Goal: Task Accomplishment & Management: Complete application form

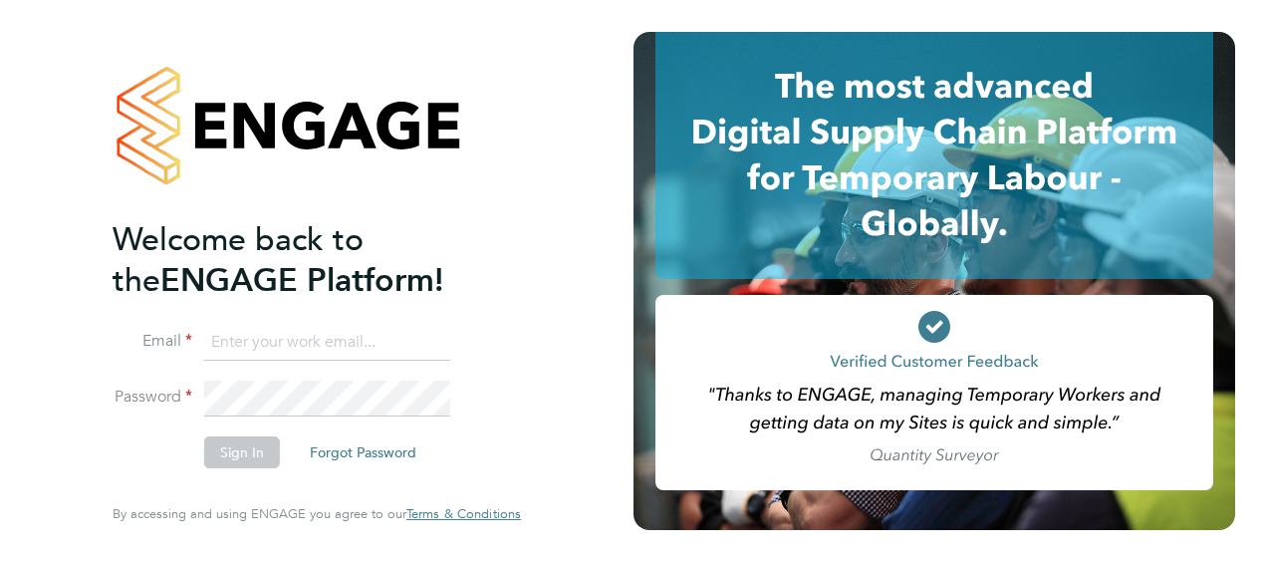
type input "[PERSON_NAME][EMAIL_ADDRESS][PERSON_NAME][DOMAIN_NAME]"
click at [577, 445] on div "Welcome back to the ENGAGE Platform! Email [PERSON_NAME][EMAIL_ADDRESS][PERSON_…" at bounding box center [316, 281] width 633 height 562
click at [237, 445] on button "Sign In" at bounding box center [242, 452] width 76 height 32
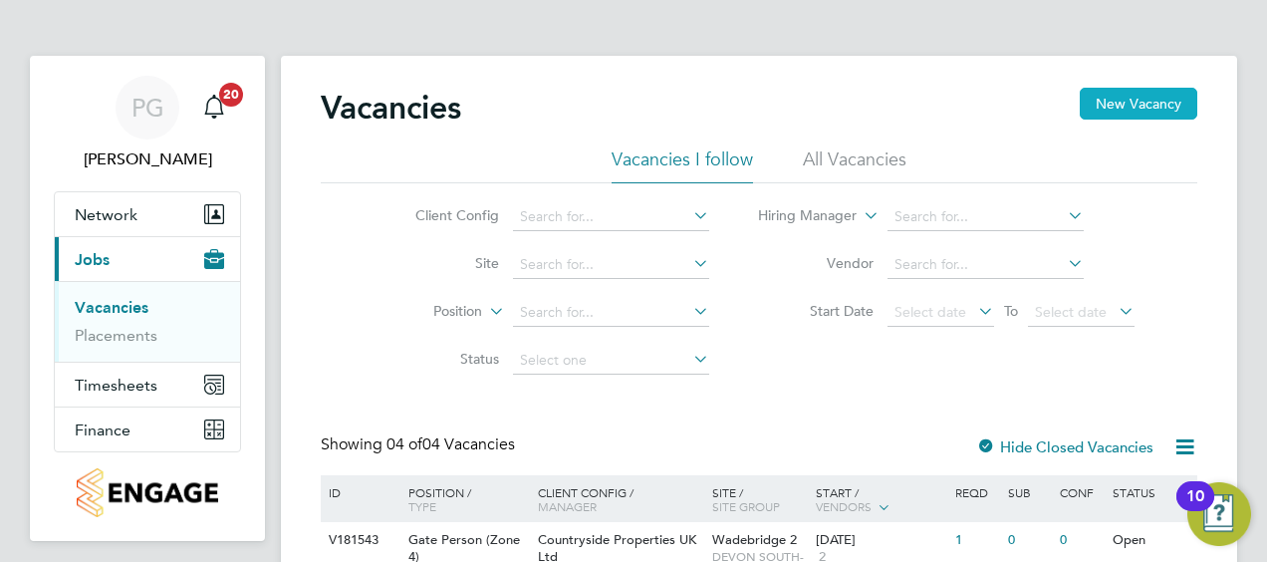
click at [1151, 110] on button "New Vacancy" at bounding box center [1139, 104] width 118 height 32
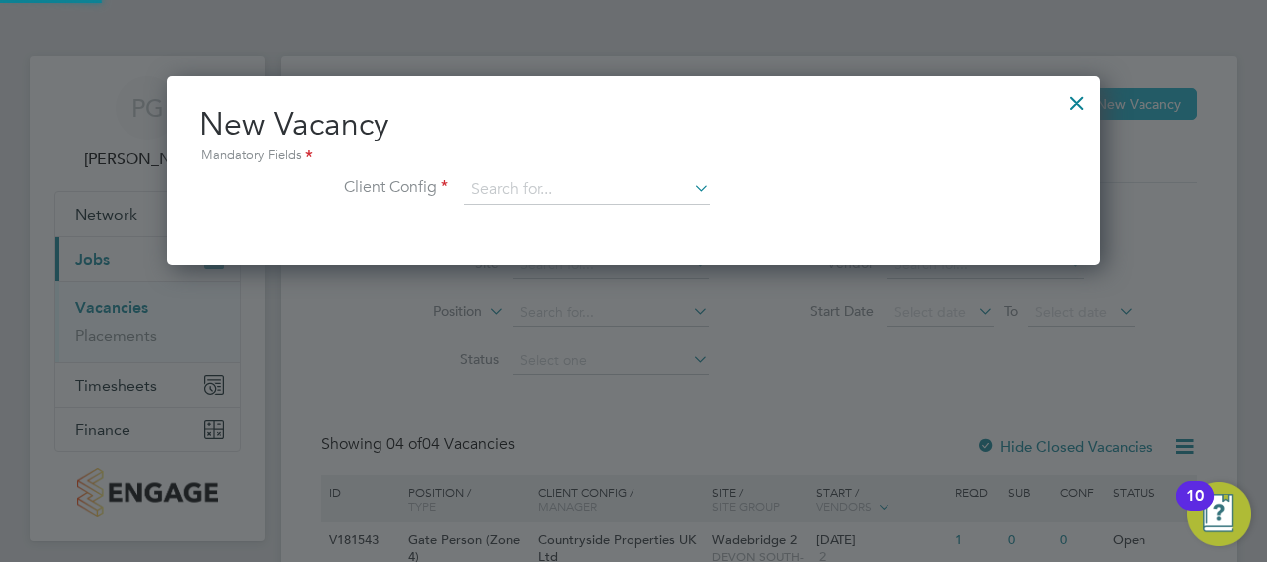
scroll to position [188, 932]
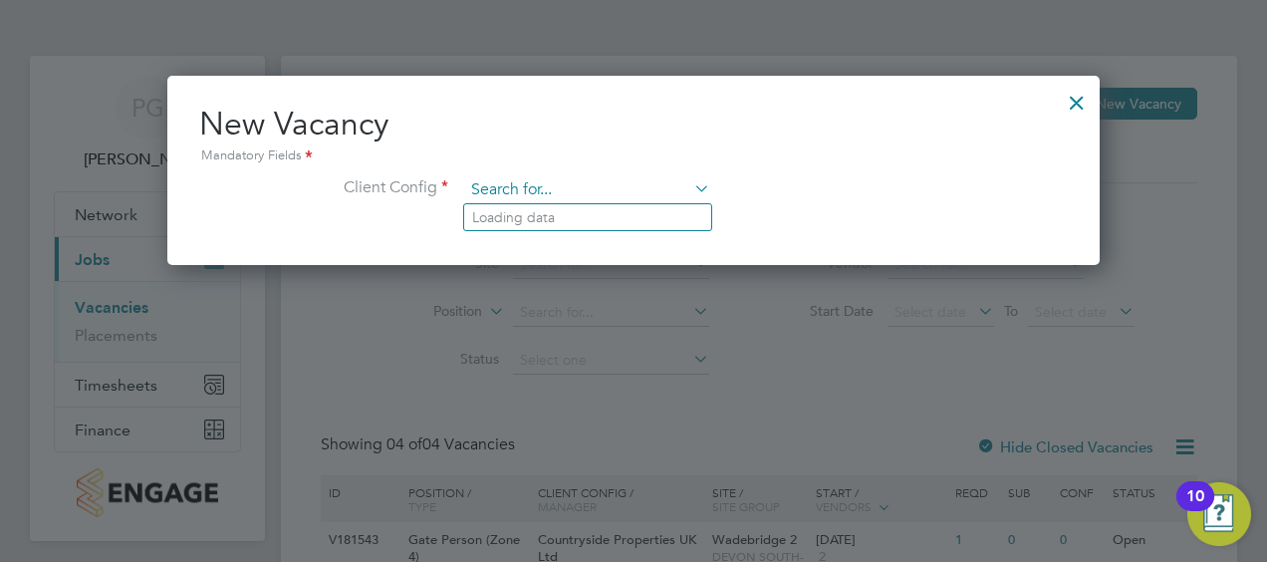
click at [612, 192] on input at bounding box center [587, 190] width 246 height 30
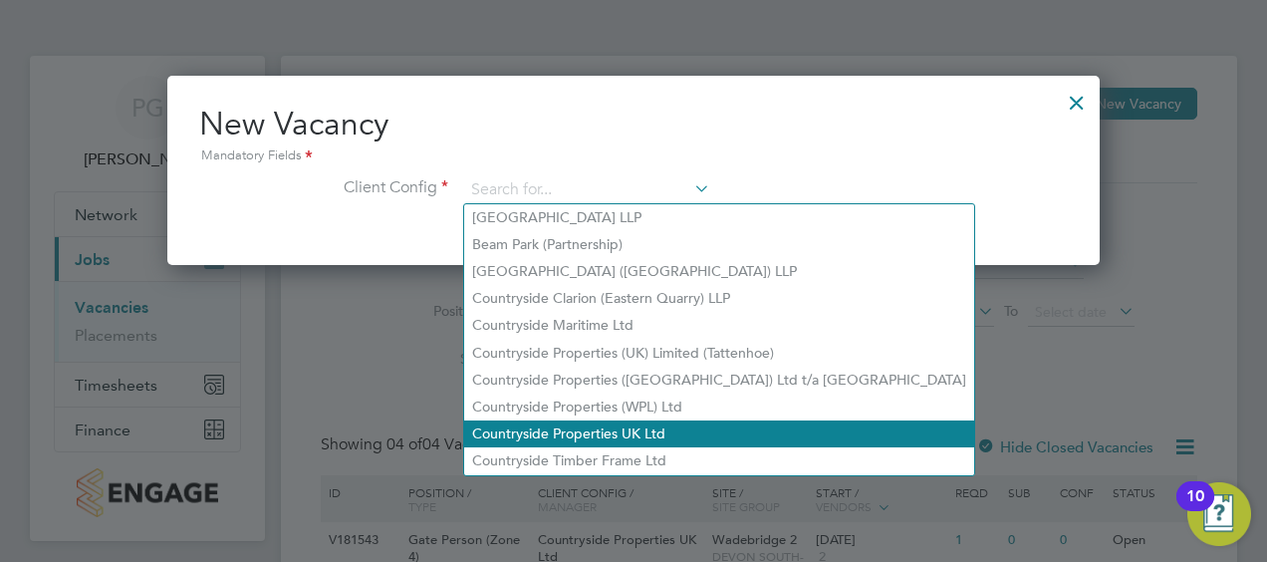
click at [622, 433] on li "Countryside Properties UK Ltd" at bounding box center [719, 433] width 510 height 27
type input "Countryside Properties UK Ltd"
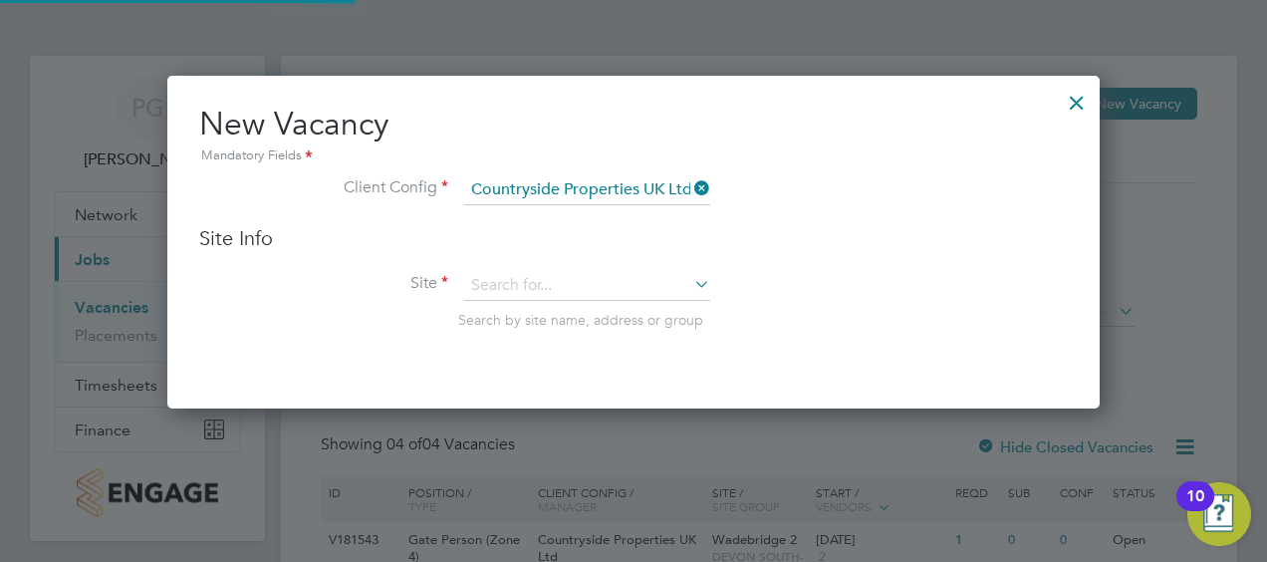
scroll to position [332, 932]
click at [612, 287] on input at bounding box center [587, 286] width 246 height 30
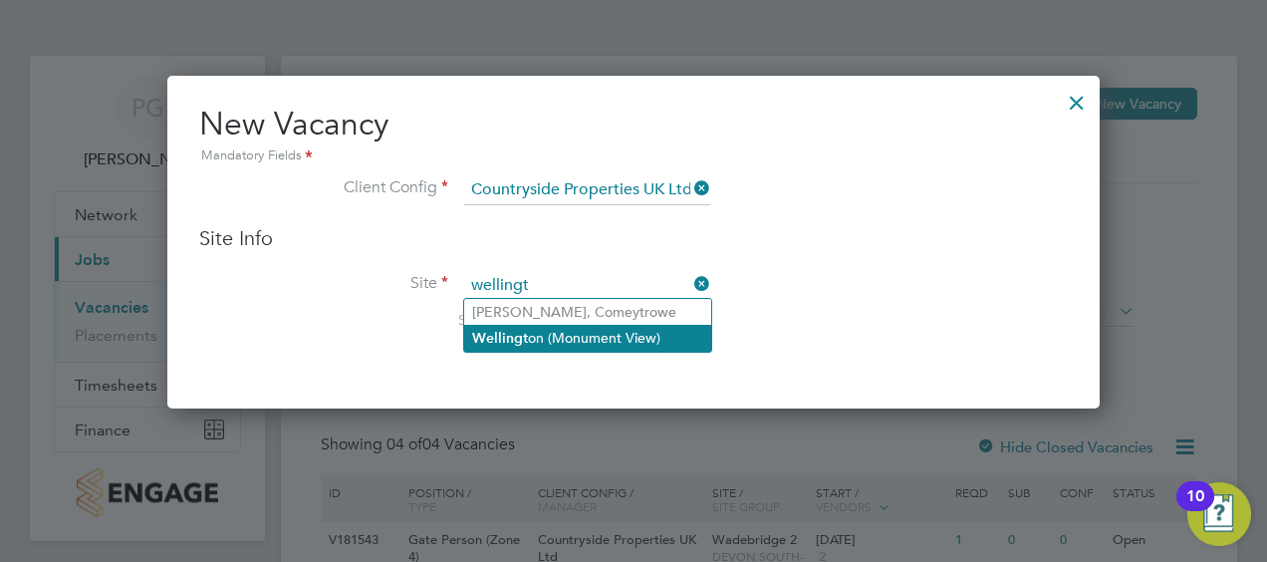
click at [595, 332] on li "Wellingt on (Monument View)" at bounding box center [587, 338] width 247 height 27
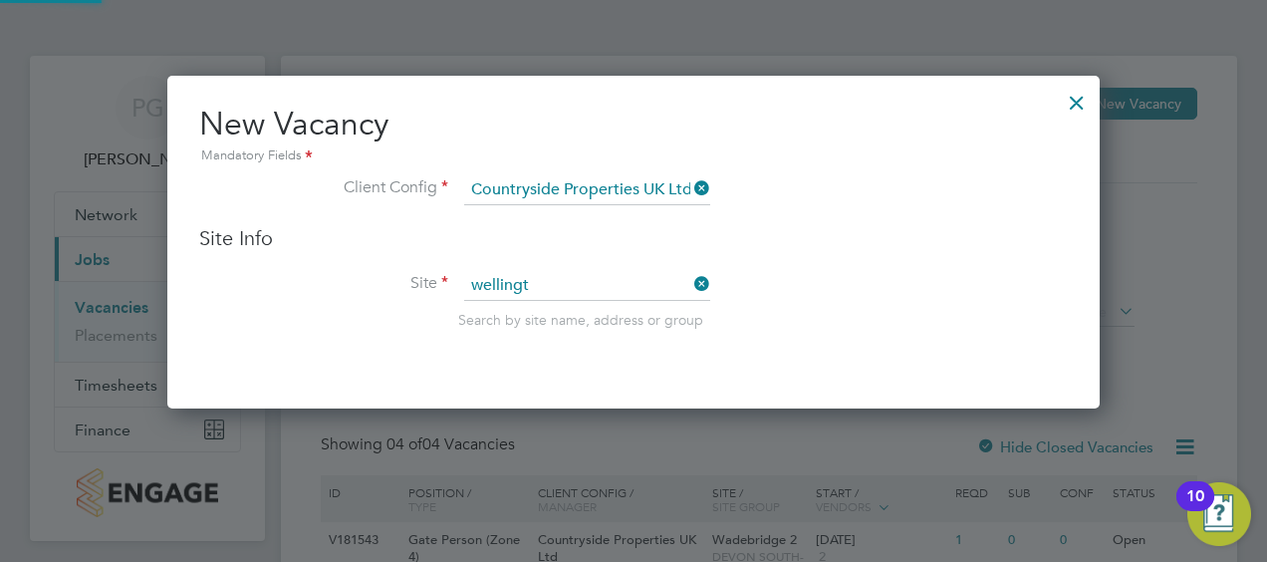
type input "[GEOGRAPHIC_DATA] (Monument View)"
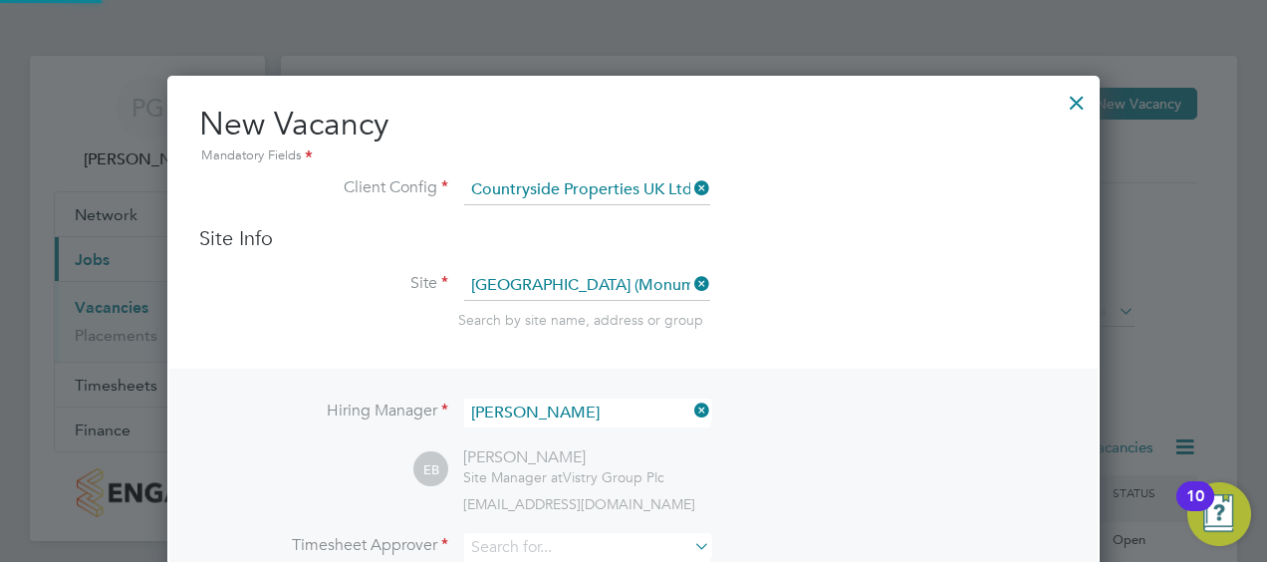
click at [811, 305] on li "Site [GEOGRAPHIC_DATA] (Monument View) Search by site name, address or group" at bounding box center [633, 320] width 869 height 98
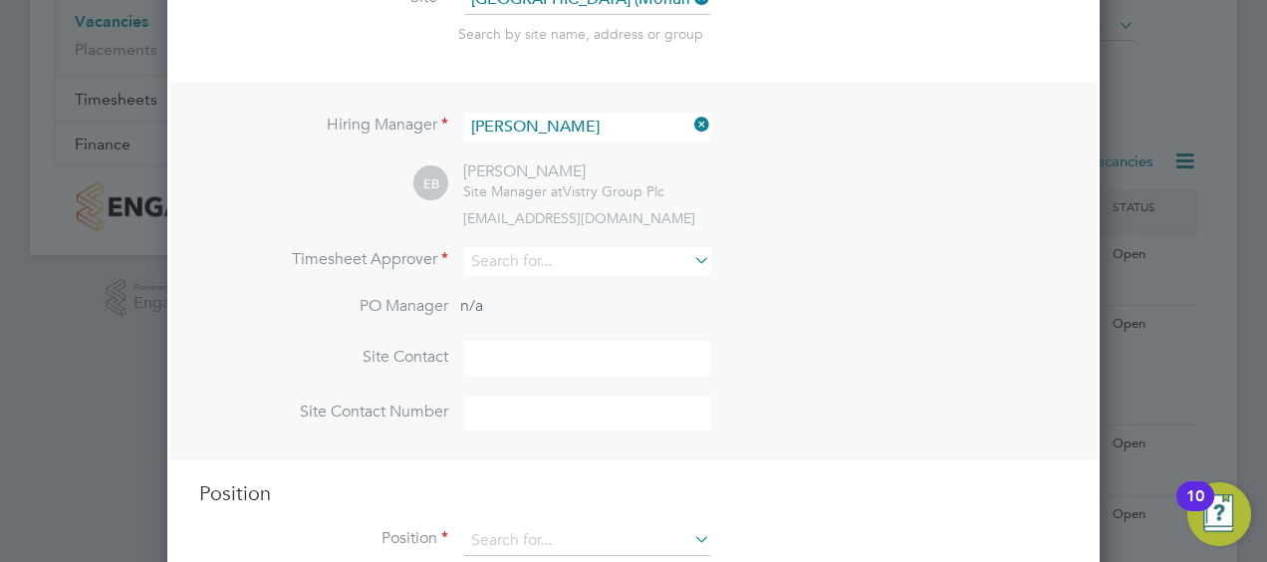
scroll to position [299, 0]
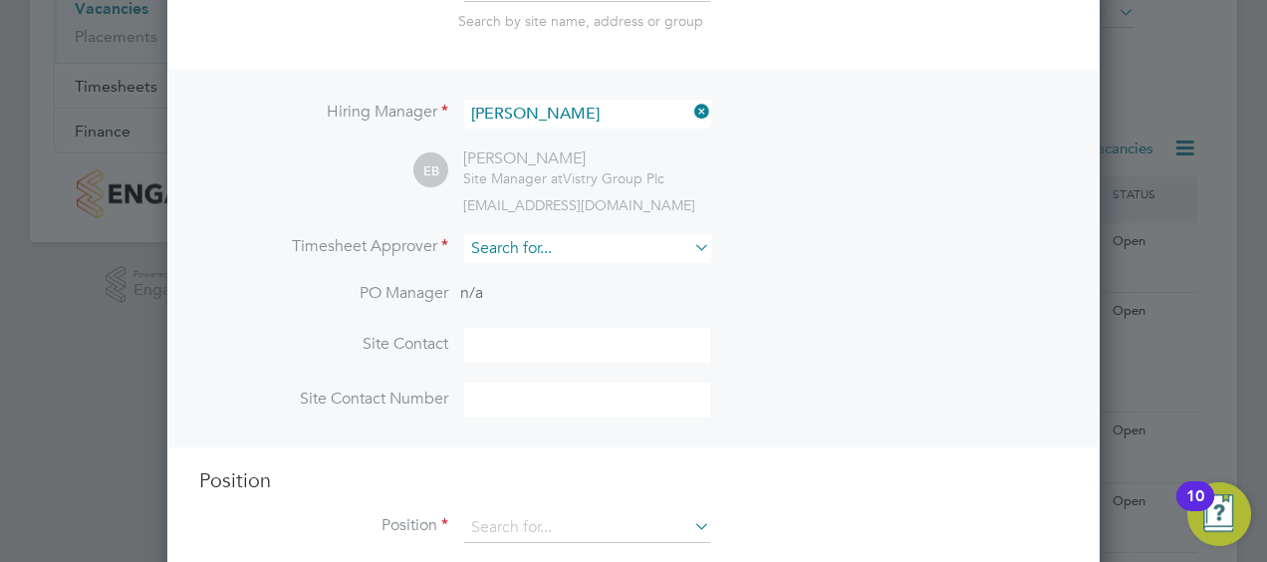
click at [610, 253] on input at bounding box center [587, 248] width 246 height 29
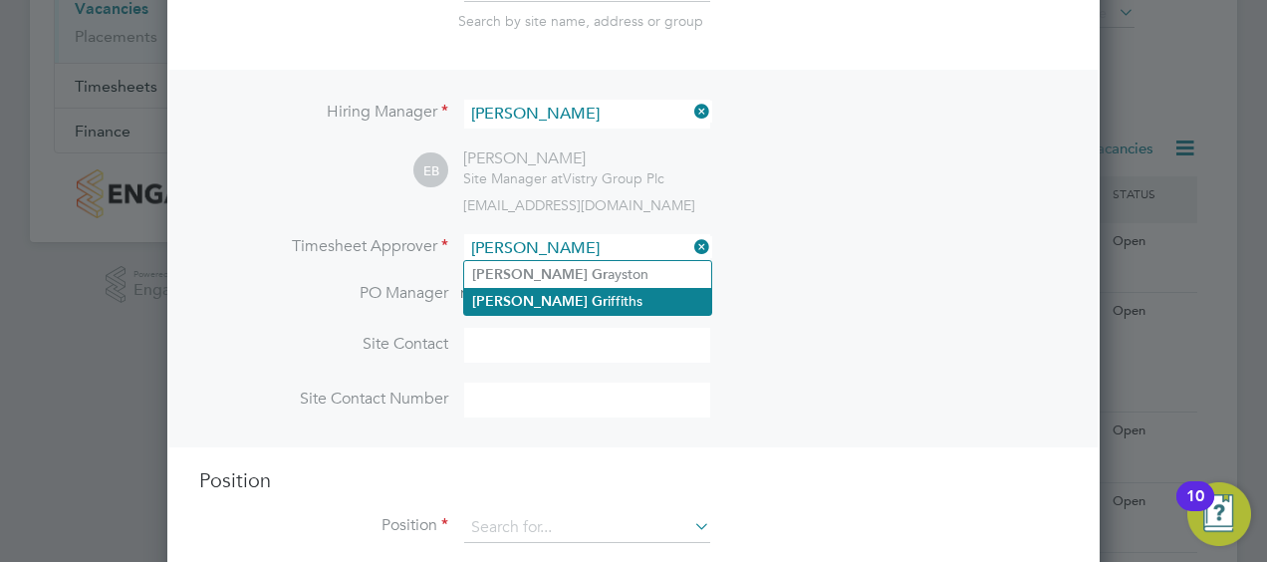
click at [531, 290] on li "[PERSON_NAME] iffiths" at bounding box center [587, 301] width 247 height 27
type input "[PERSON_NAME]"
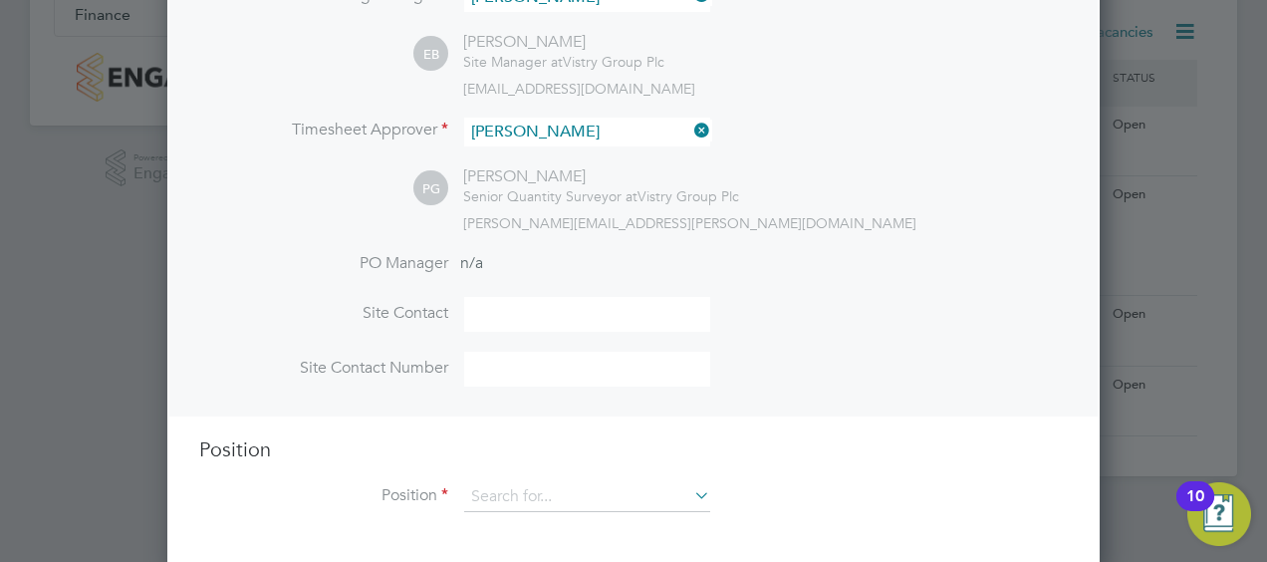
scroll to position [422, 0]
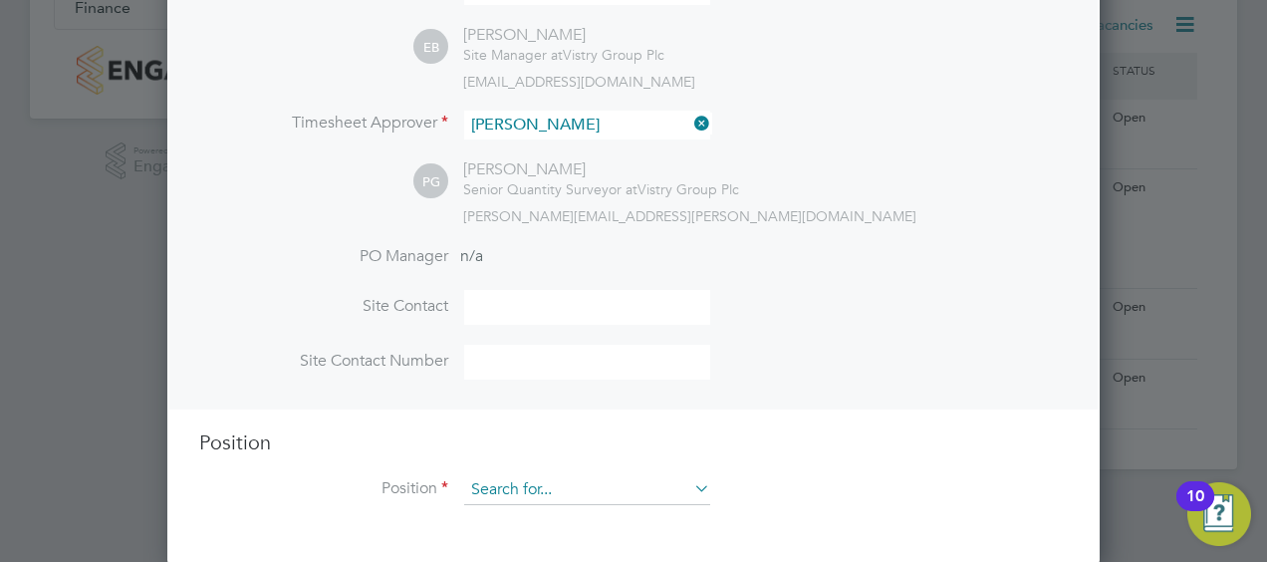
click at [509, 475] on input at bounding box center [587, 490] width 246 height 30
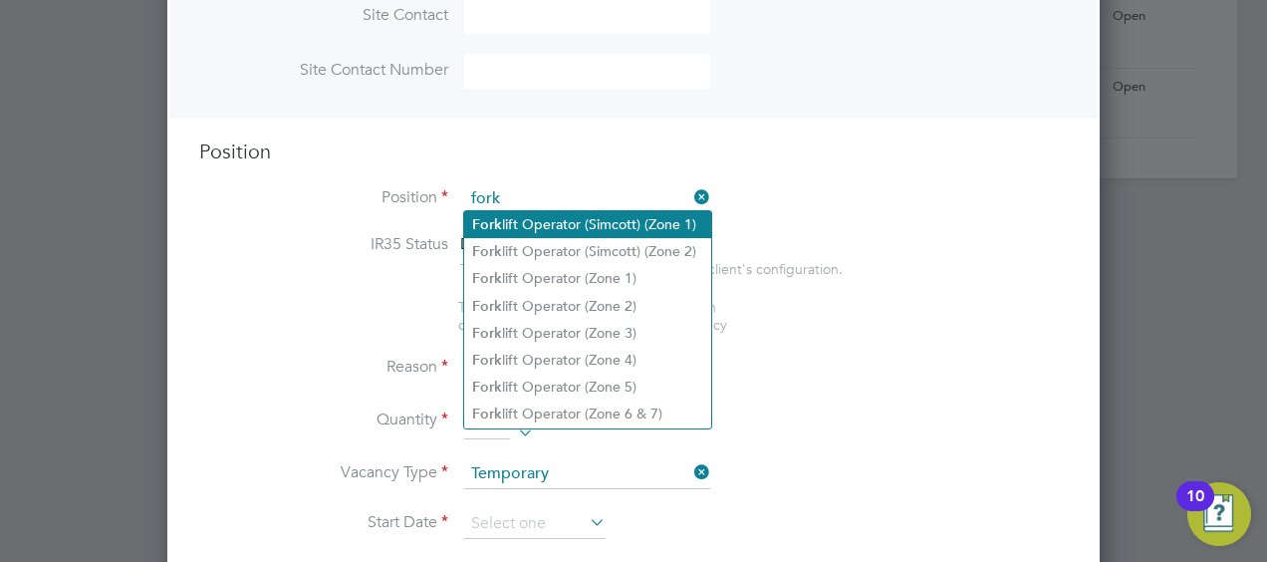
scroll to position [721, 0]
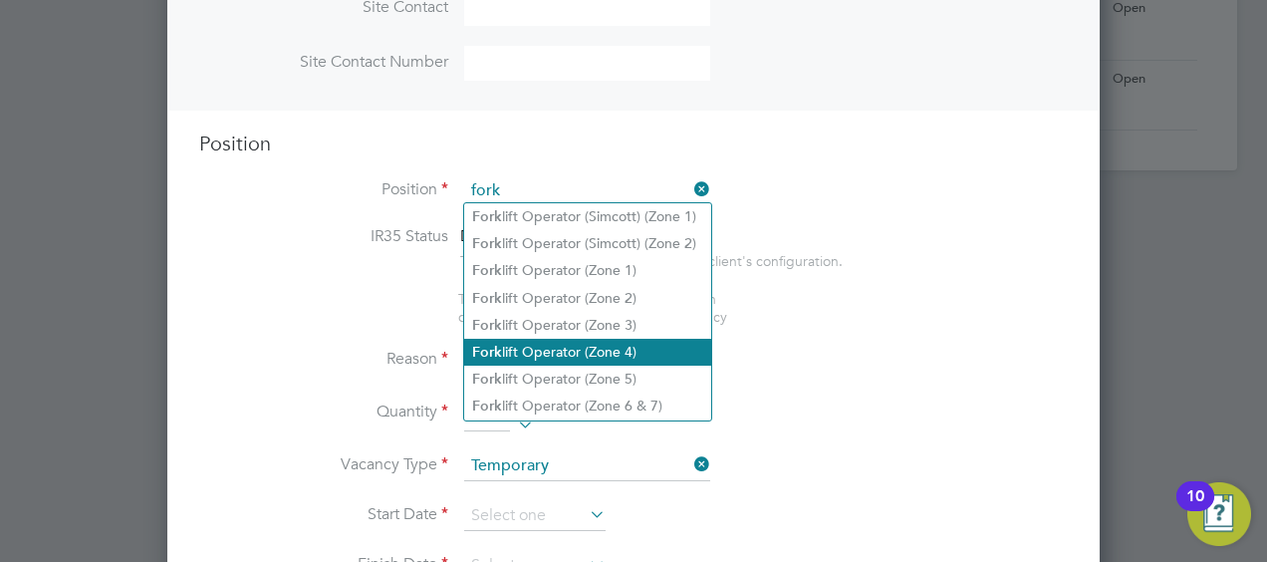
click at [583, 353] on li "Fork lift Operator (Zone 4)" at bounding box center [587, 352] width 247 height 27
type input "Forklift Operator (Zone 4)"
type textarea "Operate construction machinery and plant, including, but not limited to telesco…"
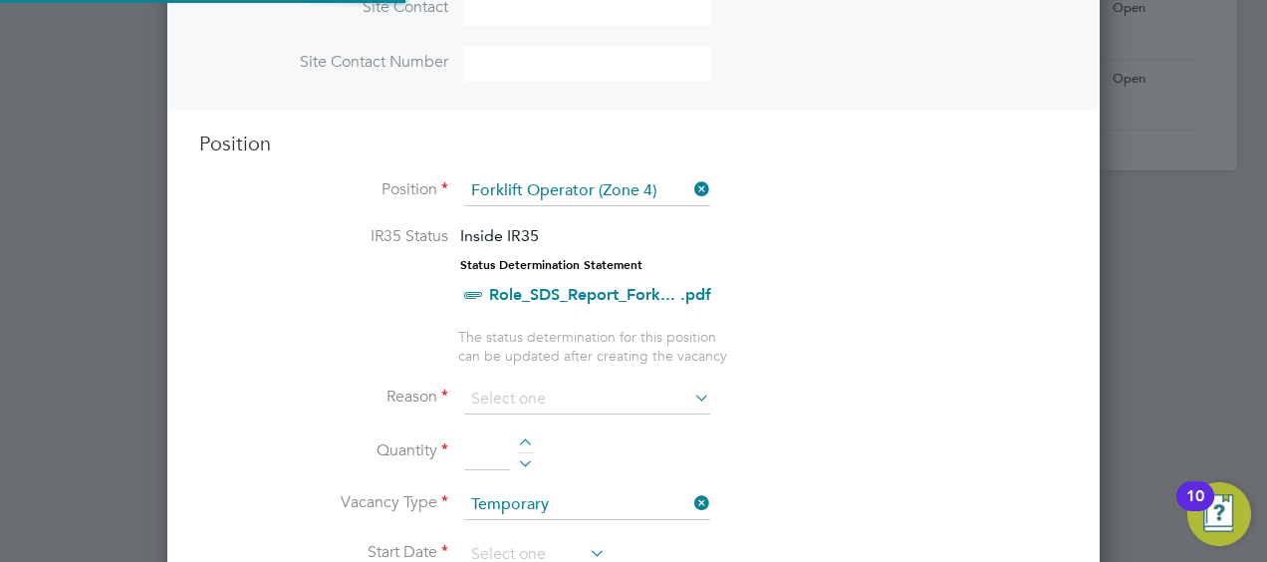
scroll to position [59, 104]
click at [758, 340] on ul "IR35 Status Inside IR35 Status Determination Statement Role_SDS_Report_Fork... …" at bounding box center [633, 295] width 869 height 138
click at [612, 410] on li "Reason" at bounding box center [633, 409] width 869 height 50
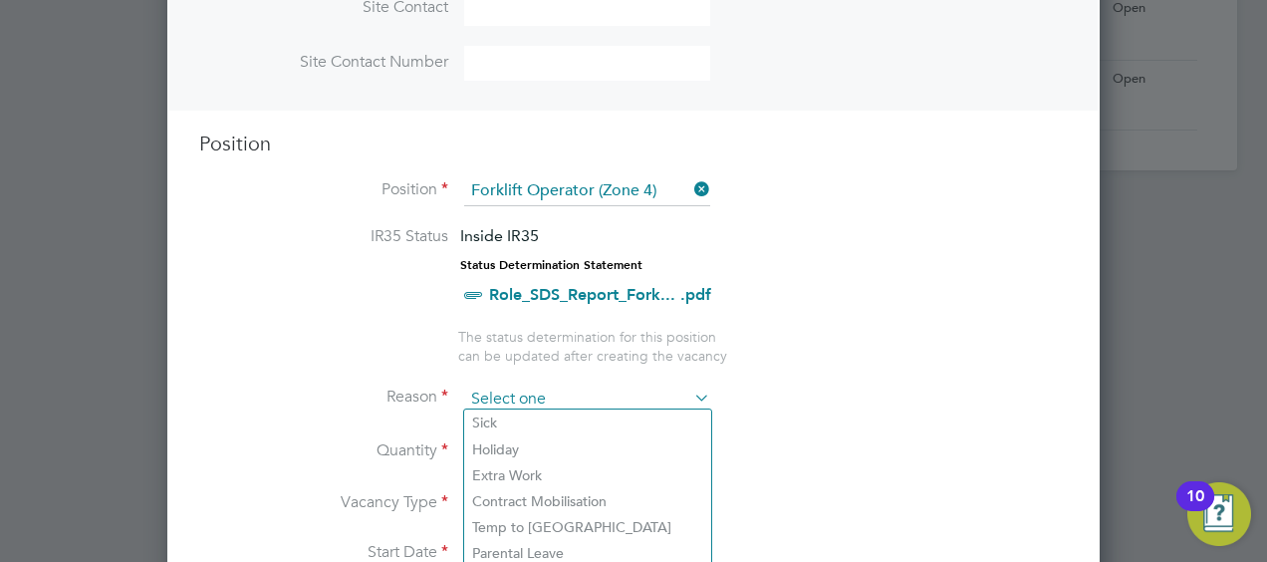
click at [612, 398] on input at bounding box center [587, 399] width 246 height 30
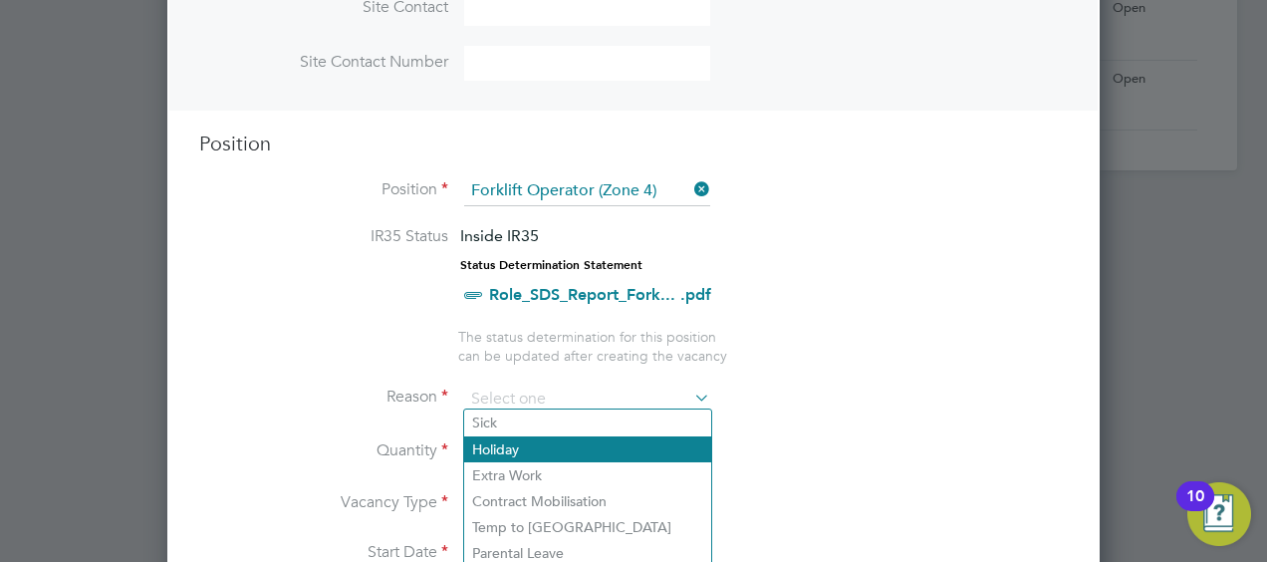
click at [576, 454] on li "Holiday" at bounding box center [587, 449] width 247 height 26
type input "Holiday"
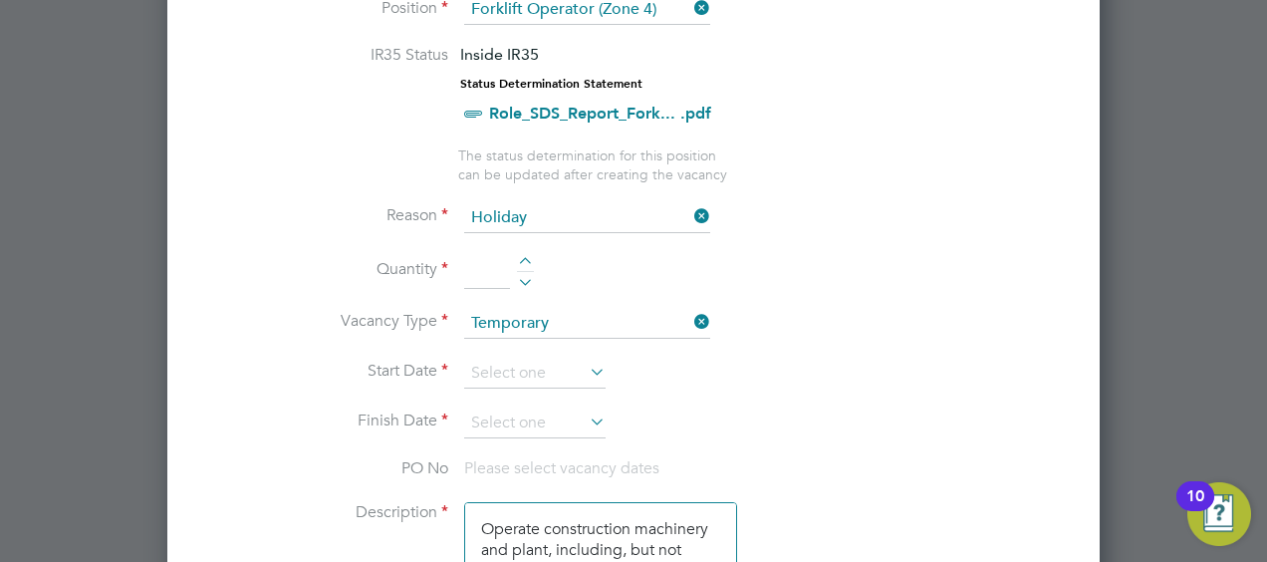
scroll to position [1020, 0]
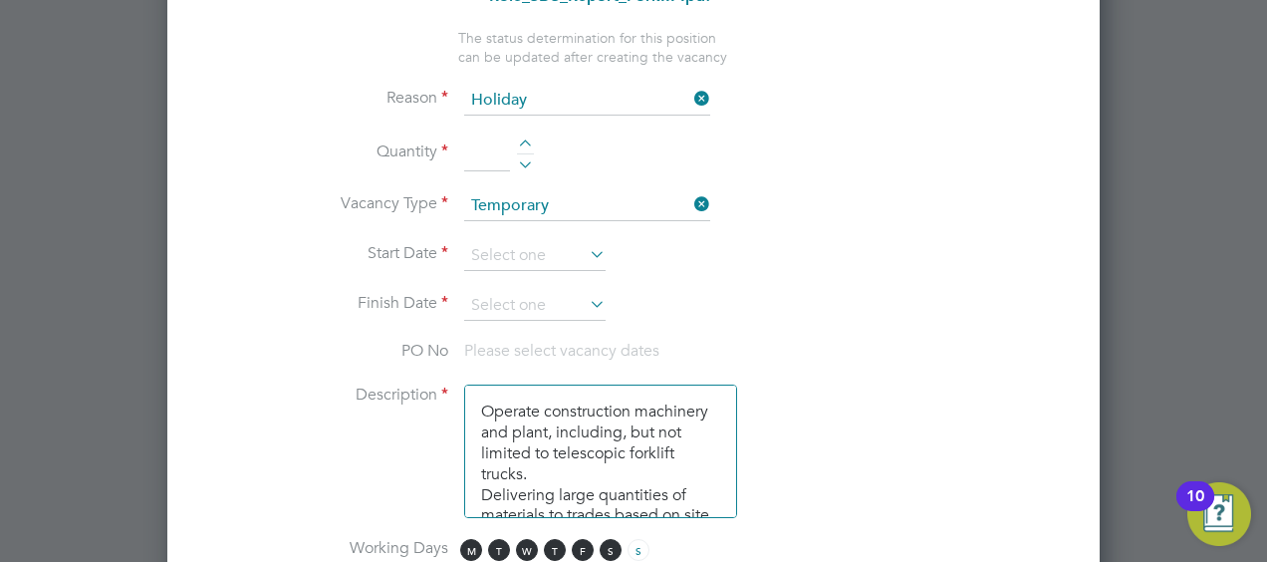
click at [475, 148] on input at bounding box center [487, 153] width 46 height 36
type input "1"
click at [514, 247] on input at bounding box center [534, 256] width 141 height 30
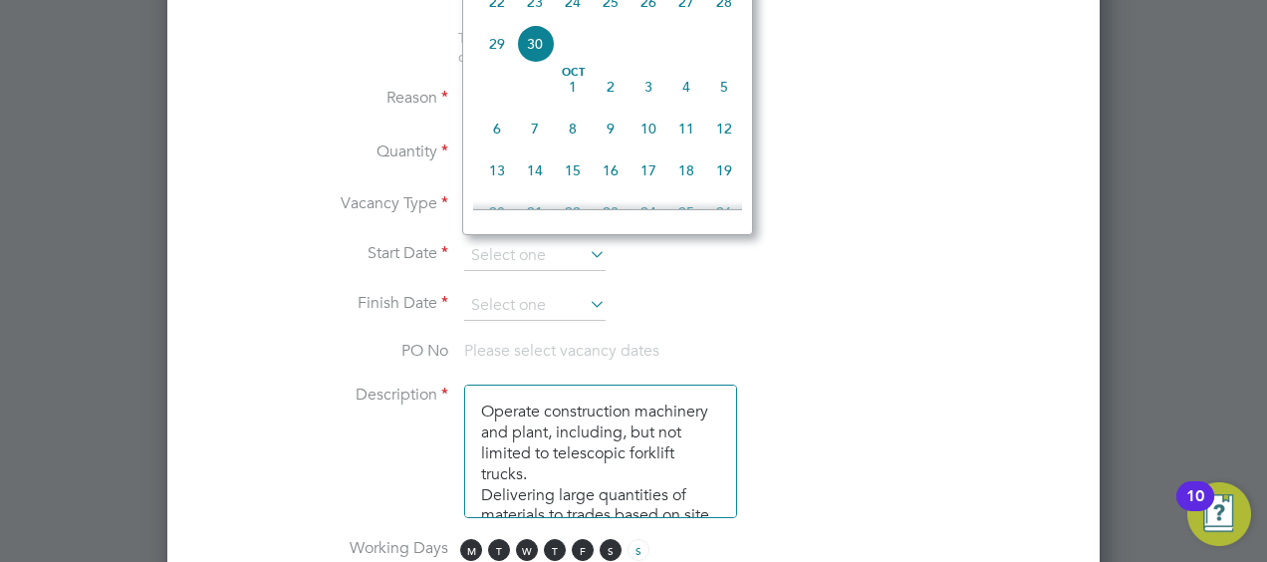
click at [502, 147] on span "6" at bounding box center [497, 129] width 38 height 38
type input "06 Oct 2025"
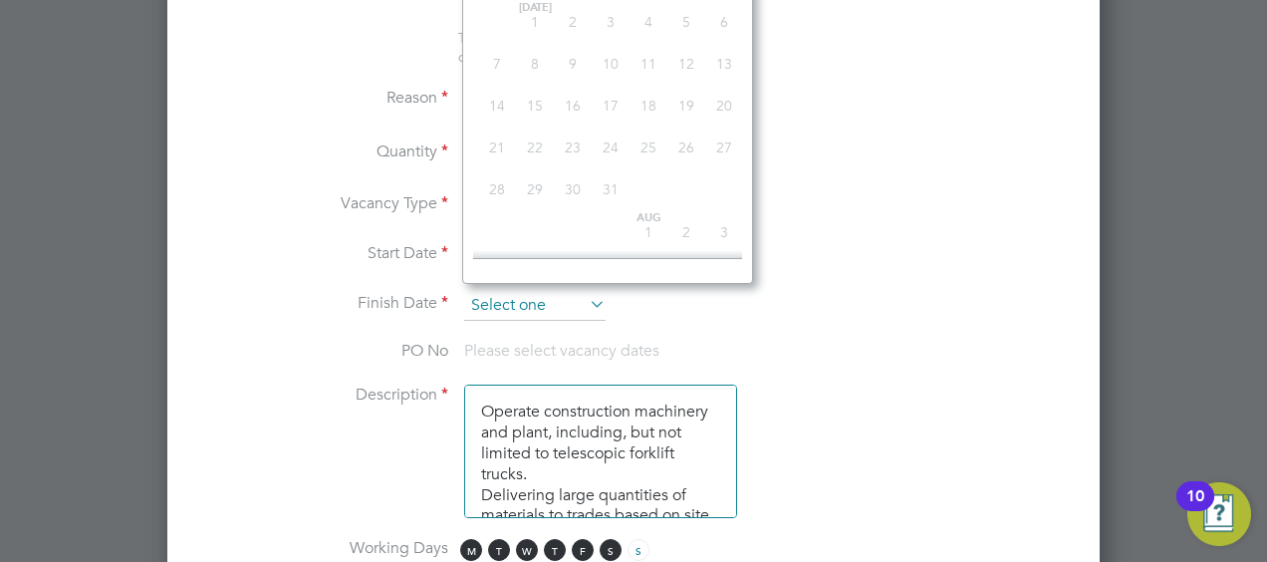
click at [511, 295] on input at bounding box center [534, 306] width 141 height 30
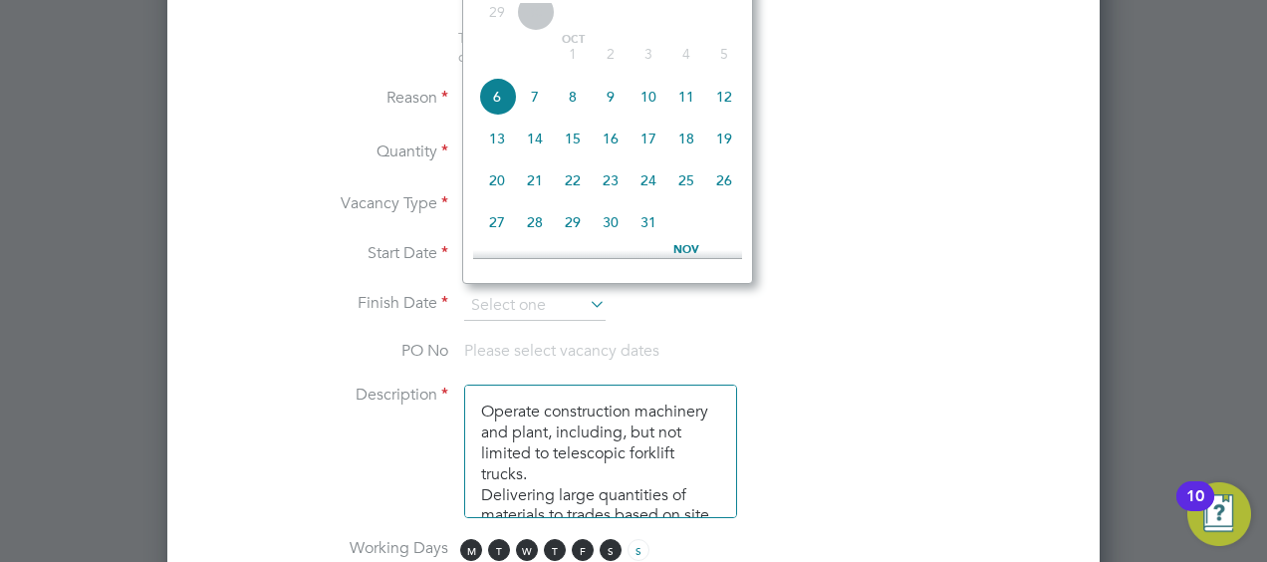
click at [655, 102] on span "10" at bounding box center [648, 97] width 38 height 38
type input "10 Oct 2025"
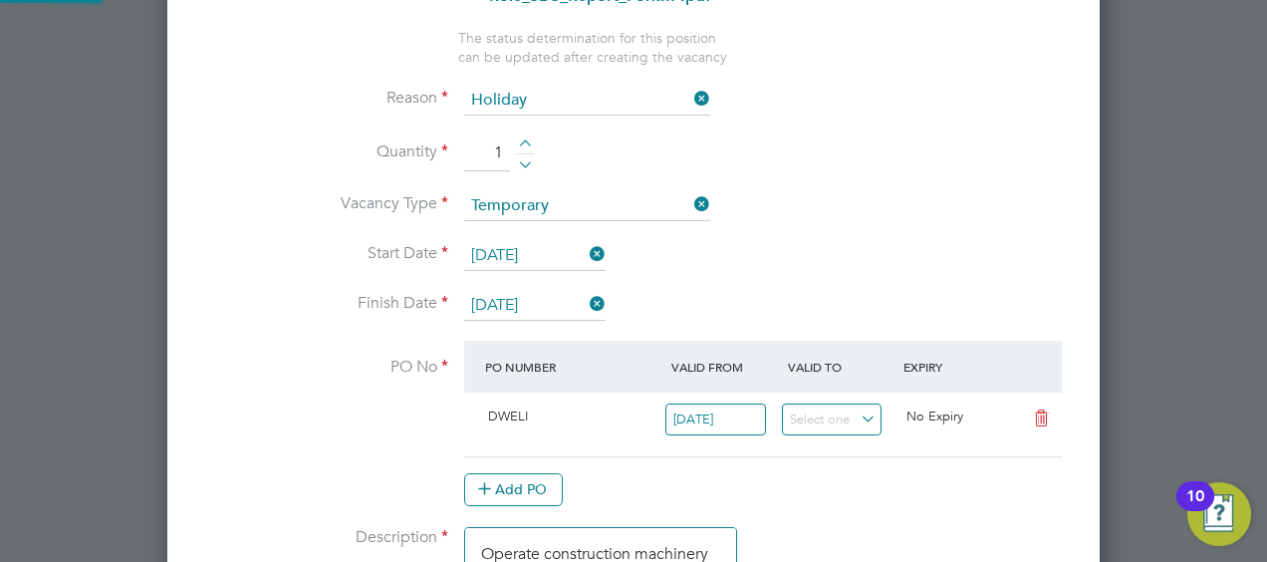
scroll to position [34, 187]
click at [831, 191] on li "Vacancy Type Temporary" at bounding box center [633, 216] width 869 height 50
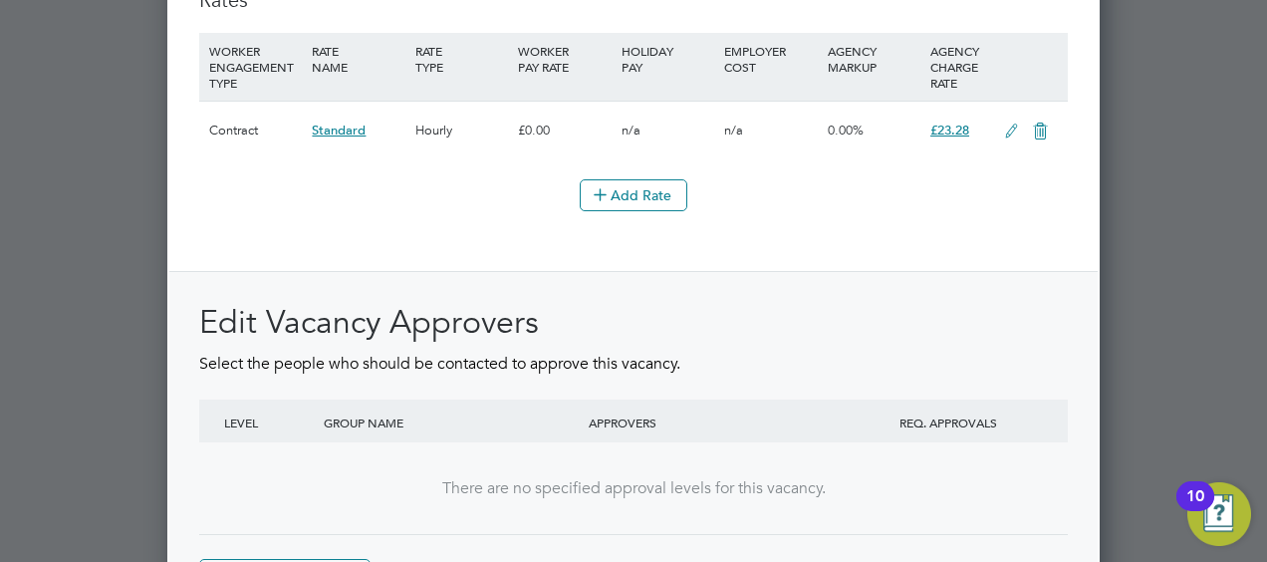
scroll to position [2538, 0]
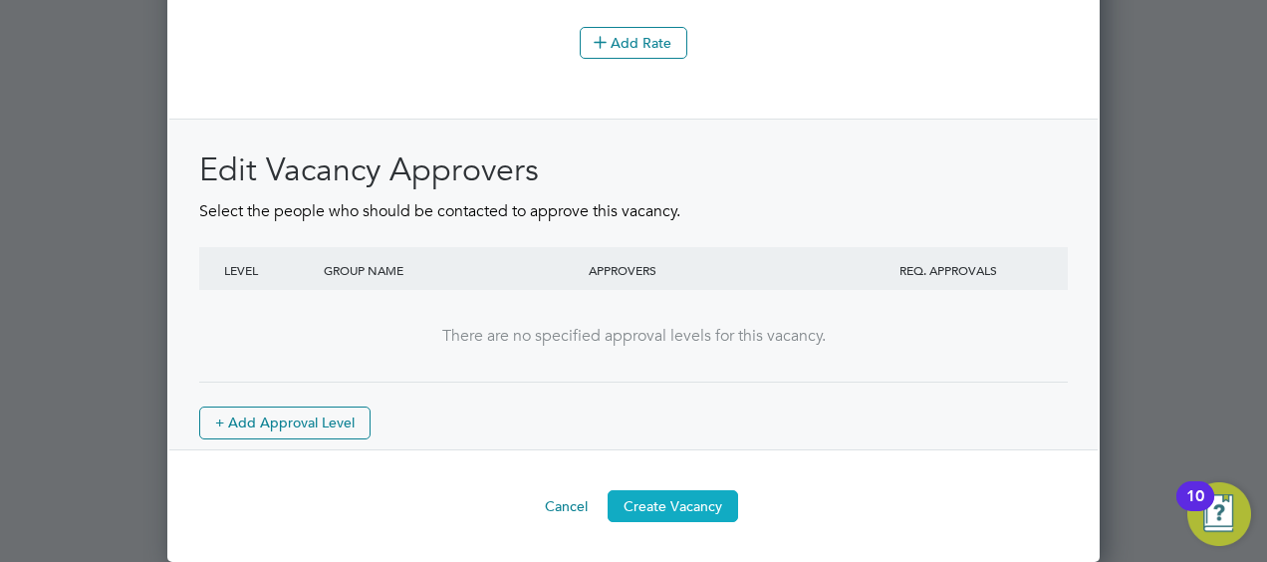
click at [693, 504] on button "Create Vacancy" at bounding box center [673, 506] width 130 height 32
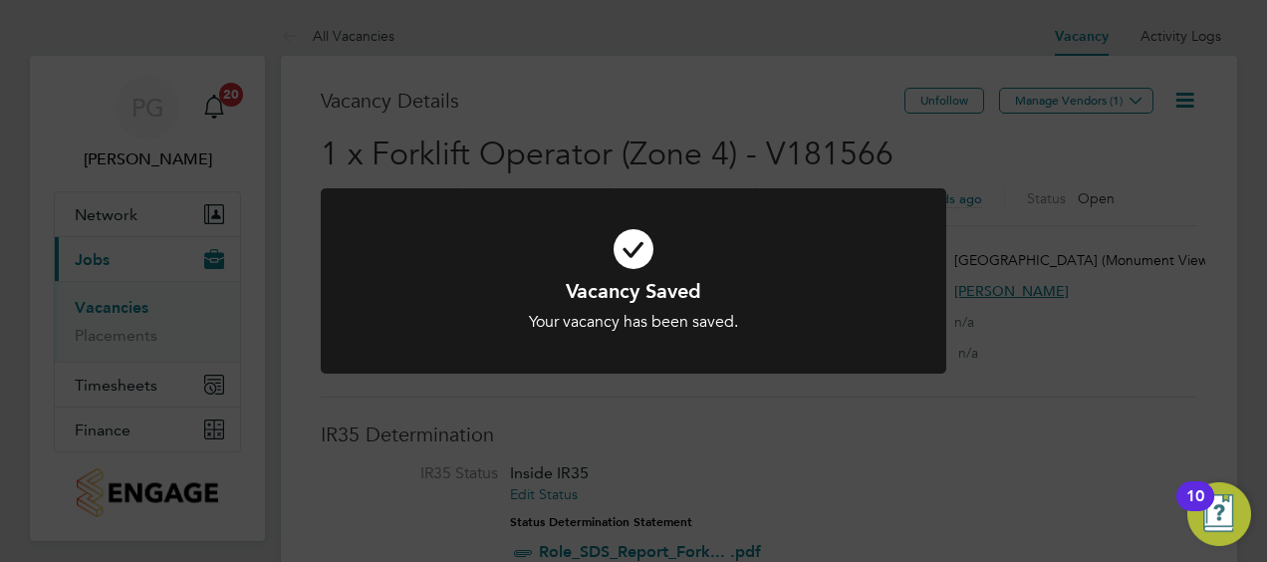
click at [787, 321] on div "Your vacancy has been saved." at bounding box center [634, 322] width 518 height 21
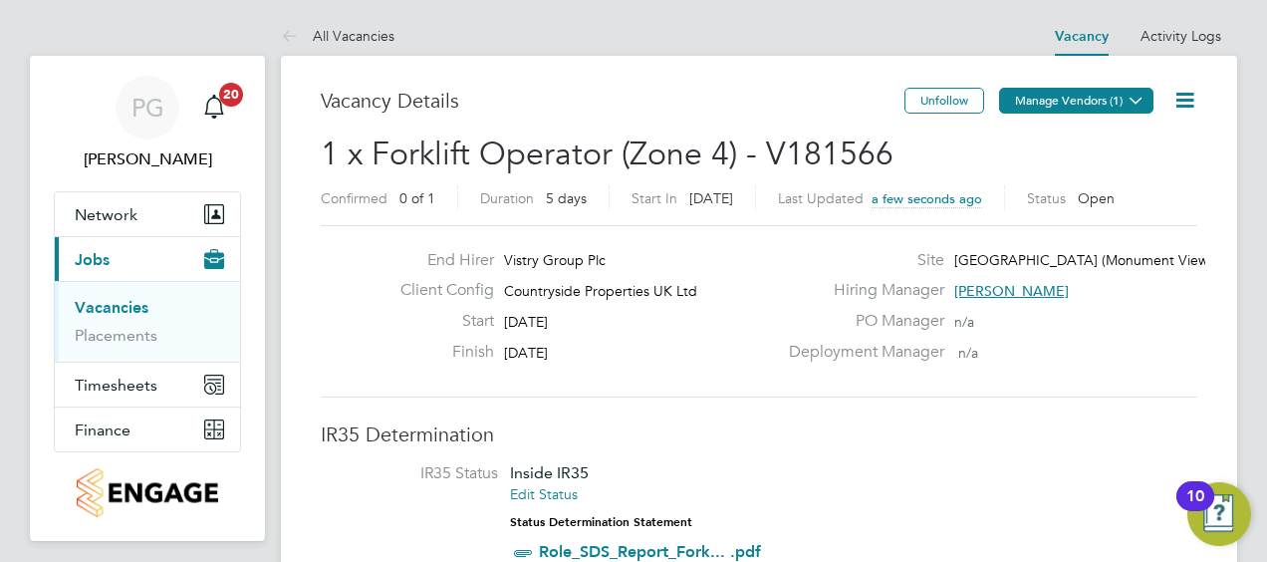
click at [1012, 105] on button "Manage Vendors (1)" at bounding box center [1076, 101] width 154 height 26
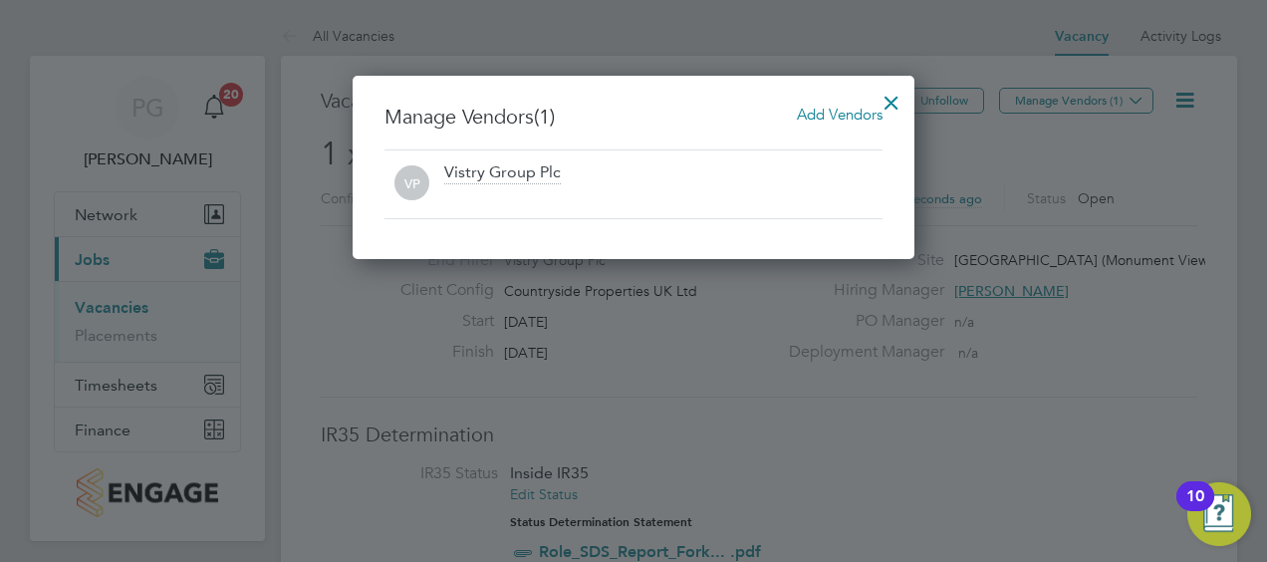
click at [799, 116] on span "Add Vendors" at bounding box center [840, 114] width 86 height 19
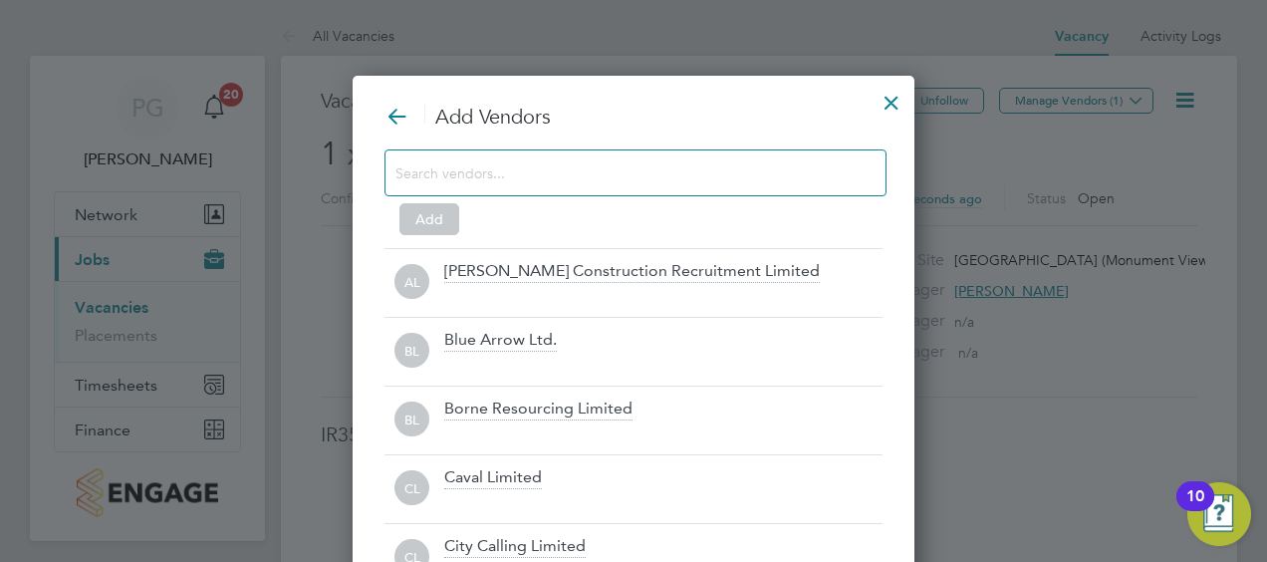
click at [707, 175] on input at bounding box center [619, 172] width 448 height 26
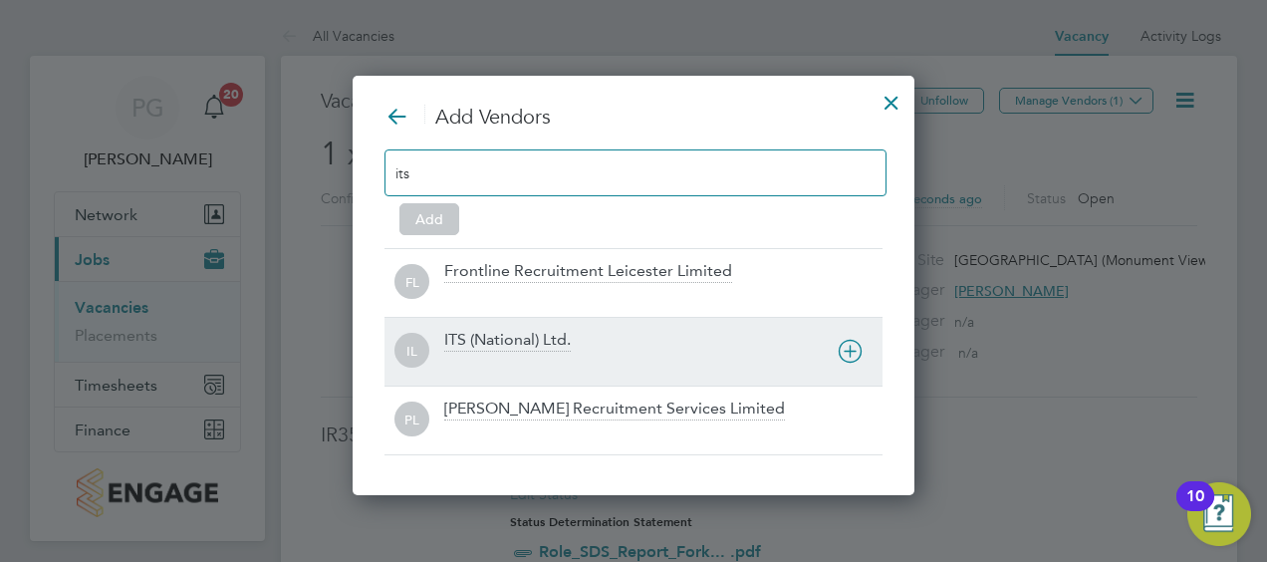
type input "its"
click at [544, 327] on div "IL ITS (National) Ltd." at bounding box center [633, 351] width 498 height 69
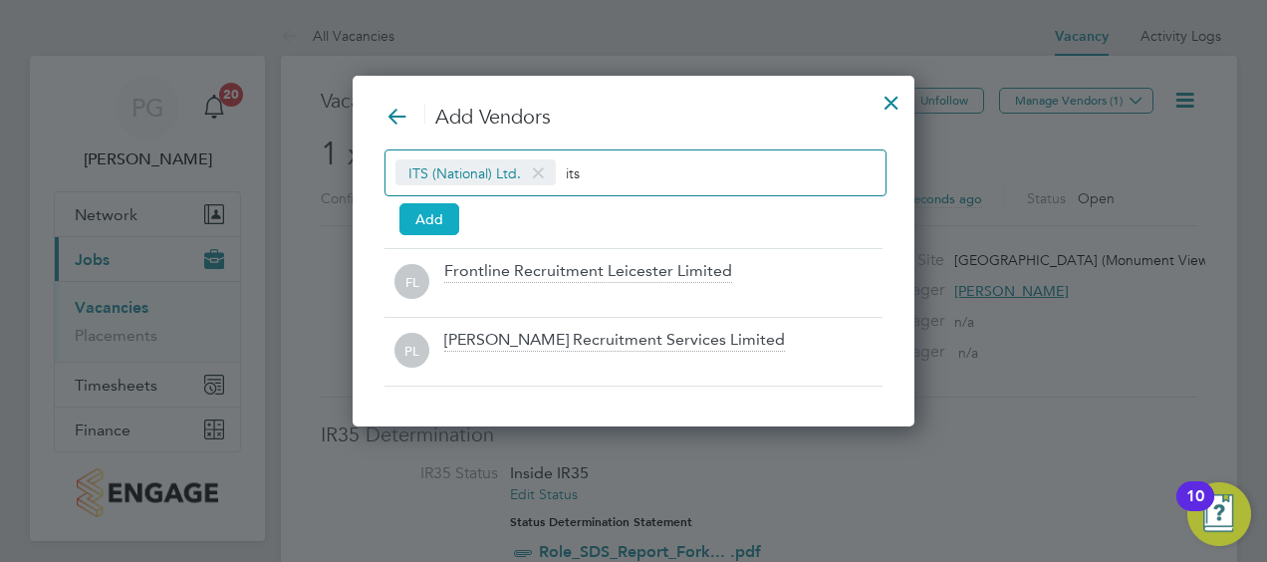
click at [444, 219] on button "Add" at bounding box center [429, 219] width 60 height 32
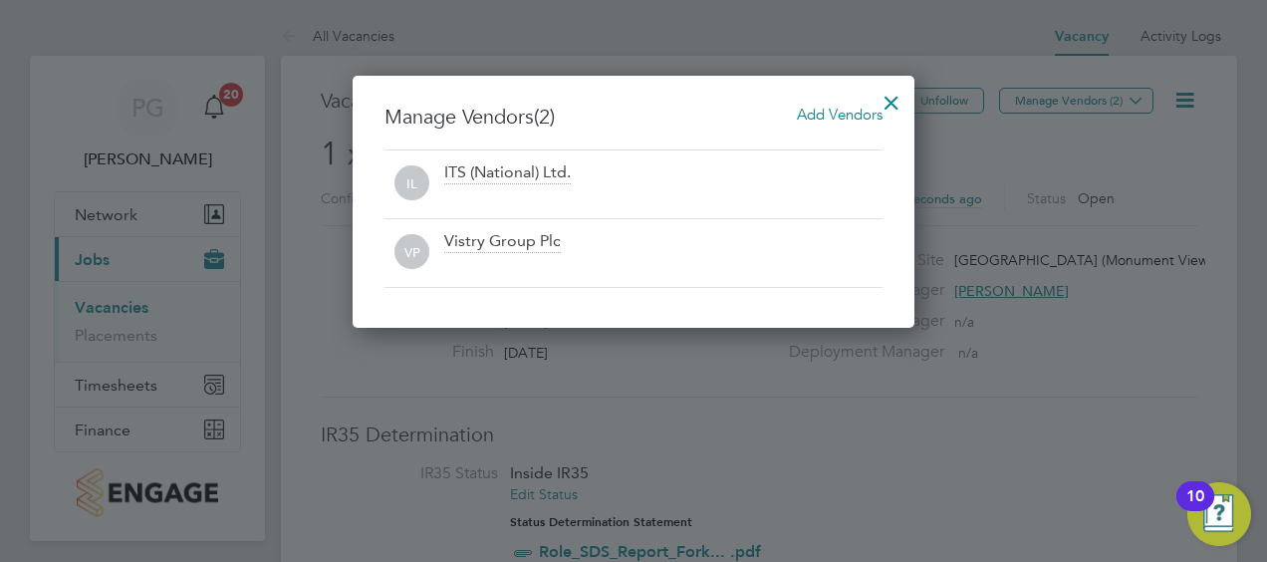
click at [898, 103] on div at bounding box center [892, 98] width 36 height 36
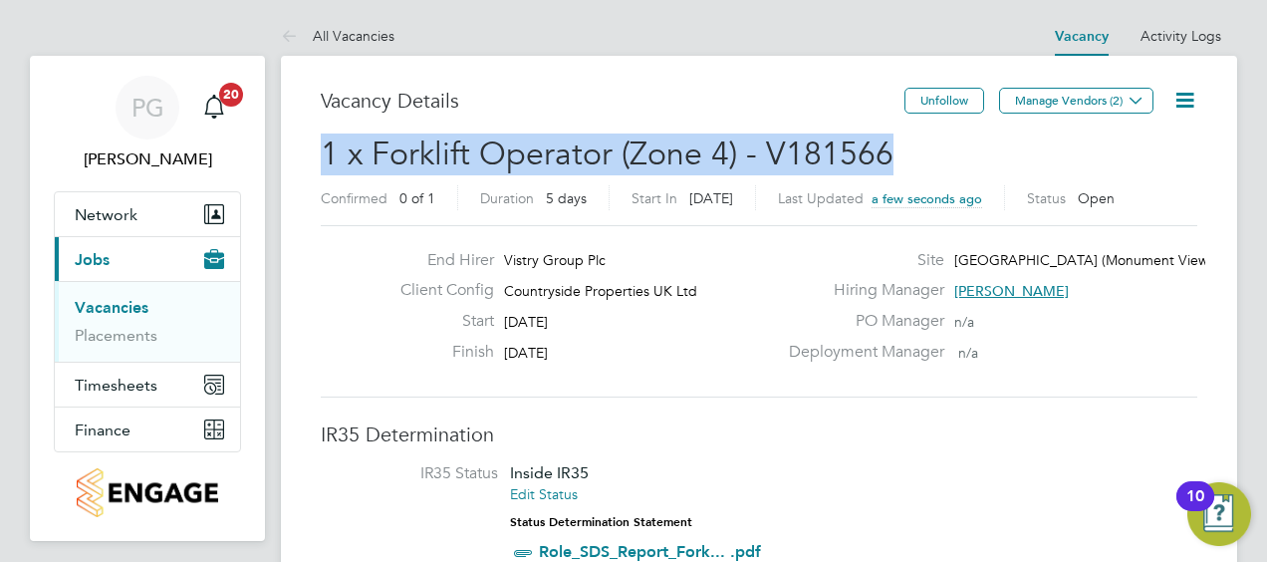
drag, startPoint x: 845, startPoint y: 165, endPoint x: 289, endPoint y: 167, distance: 555.8
copy span "1 x Forklift Operator (Zone 4) - V181566"
